Goal: Task Accomplishment & Management: Manage account settings

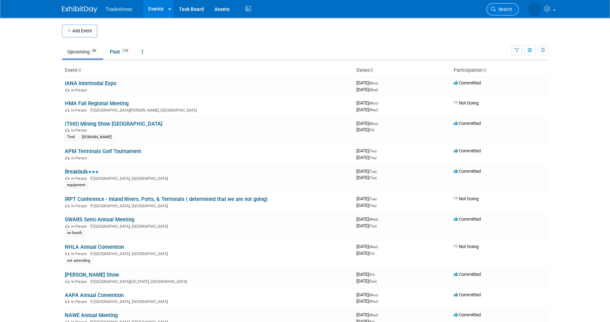
click at [503, 10] on span "Search" at bounding box center [504, 9] width 16 height 5
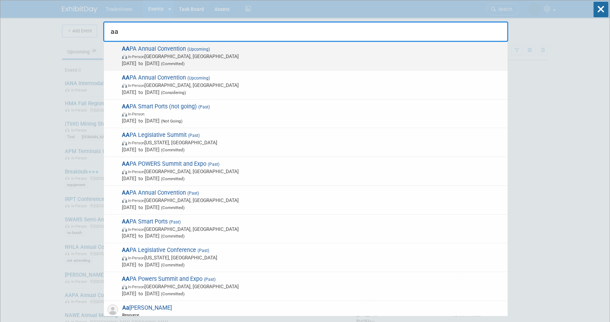
type input "aa"
click at [133, 64] on span "Oct 6, 2025 to Oct 8, 2025 (Committed)" at bounding box center [313, 63] width 382 height 7
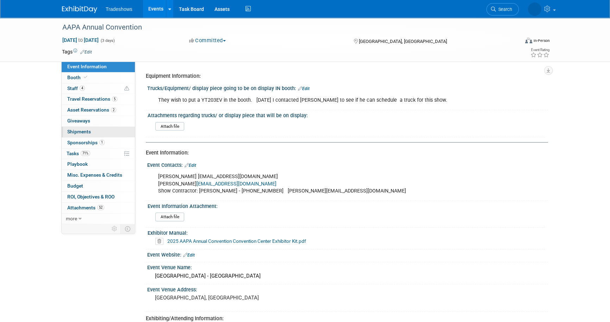
click at [103, 132] on link "0 Shipments 0" at bounding box center [98, 132] width 73 height 11
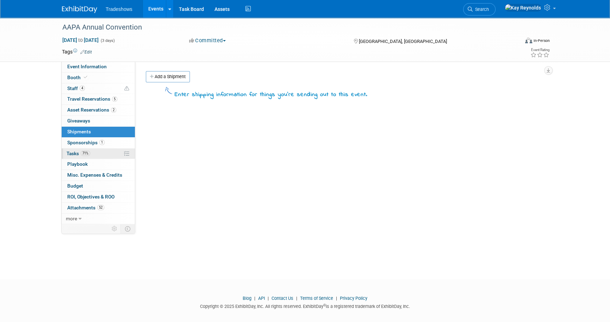
click at [86, 155] on span "71%" at bounding box center [86, 153] width 10 height 5
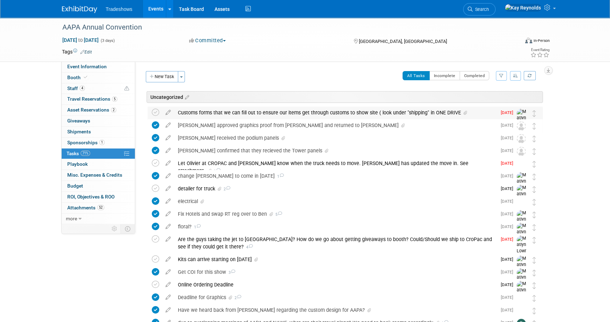
click at [193, 109] on div "Customs forms that we can fill out to ensure our items get through customs to s…" at bounding box center [335, 113] width 322 height 12
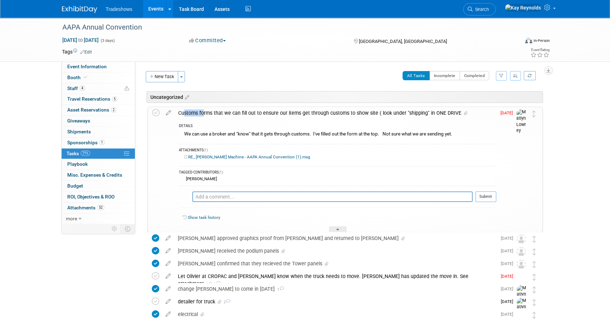
click at [193, 109] on div "Customs forms that we can fill out to ensure our items get through customs to s…" at bounding box center [336, 113] width 322 height 12
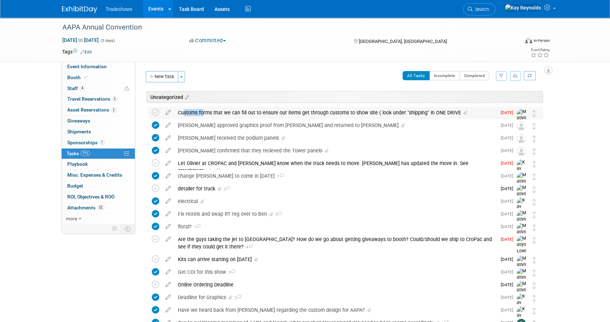
click at [193, 109] on div "Customs forms that we can fill out to ensure our items get through customs to s…" at bounding box center [335, 113] width 322 height 12
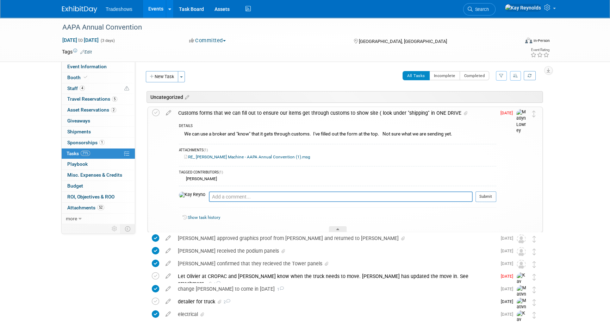
click at [206, 158] on link "RE_ [PERSON_NAME] Machine - AAPA Annual Convention (1).msg" at bounding box center [247, 157] width 126 height 5
click at [168, 113] on icon at bounding box center [168, 111] width 12 height 9
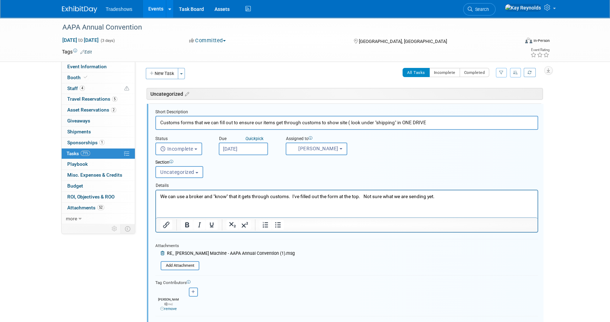
scroll to position [4, 0]
click at [84, 86] on span "4" at bounding box center [82, 88] width 5 height 5
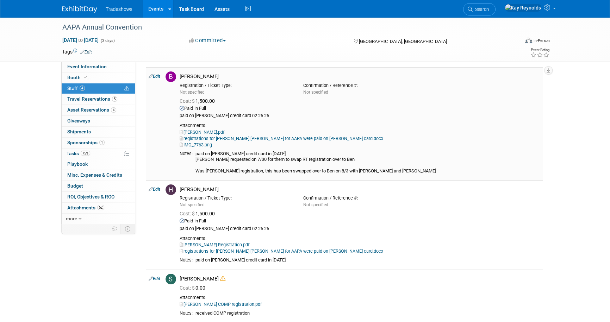
scroll to position [160, 0]
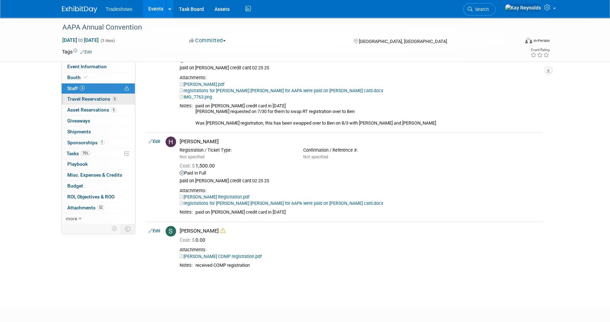
click at [118, 99] on link "5 Travel Reservations 5" at bounding box center [98, 99] width 73 height 11
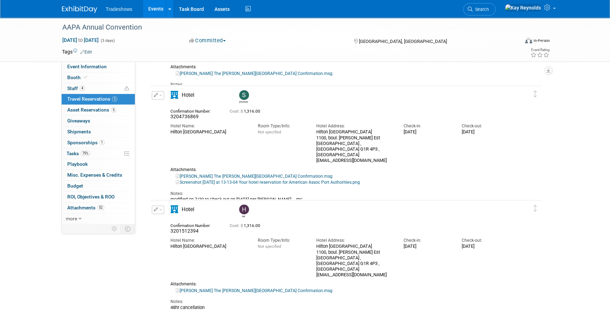
scroll to position [320, 0]
